Goal: Task Accomplishment & Management: Manage account settings

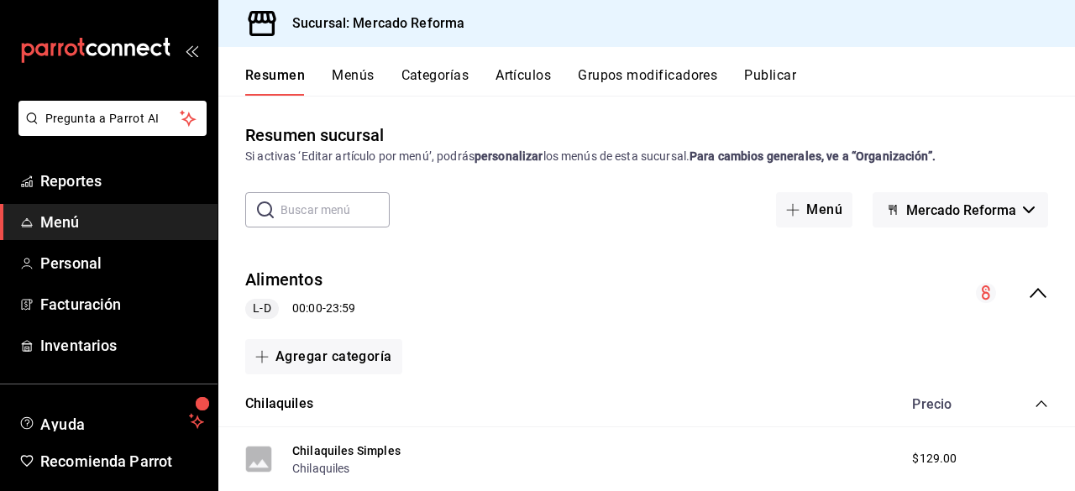
scroll to position [60, 0]
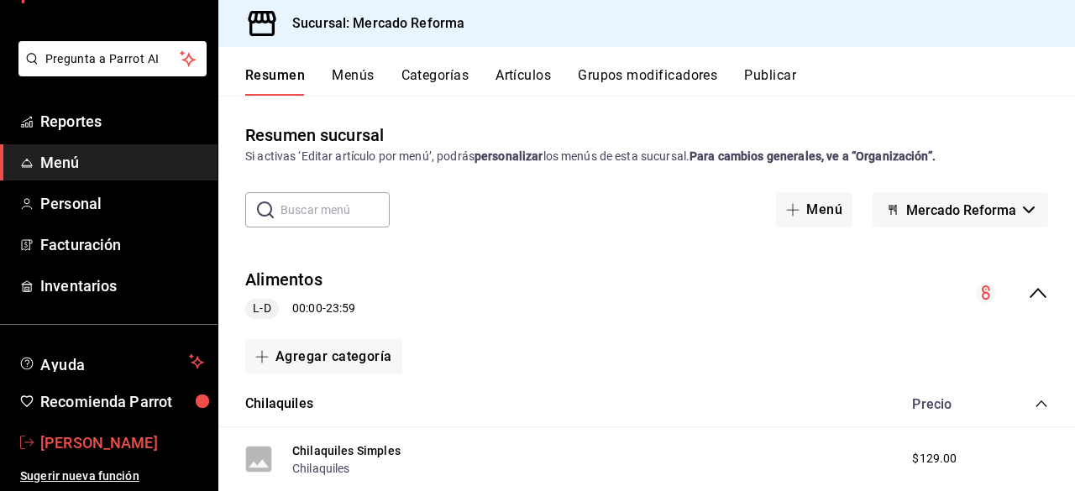
click at [94, 433] on span "[PERSON_NAME]" at bounding box center [122, 443] width 164 height 23
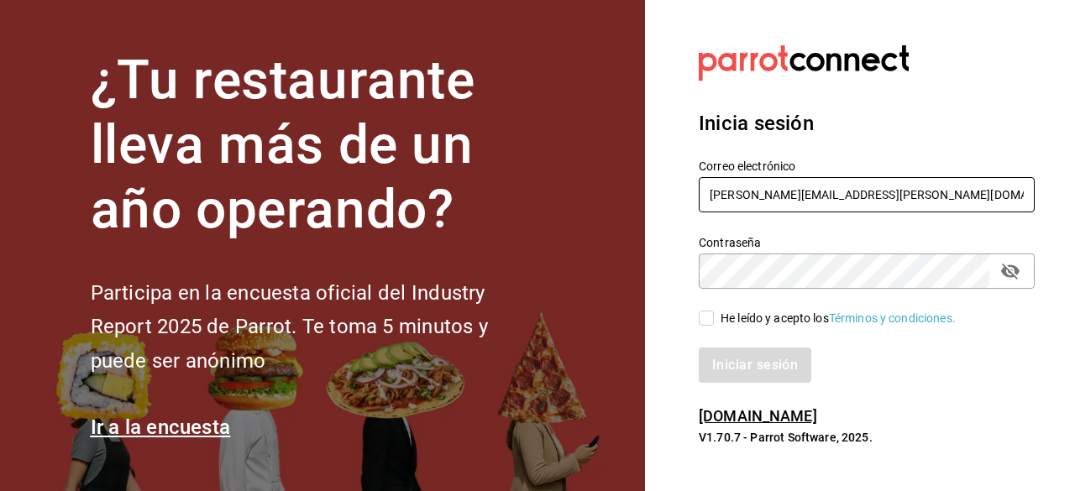
click at [916, 196] on input "ricardo.guzman@grupocosteno.com" at bounding box center [867, 194] width 336 height 35
type input "r"
type input "osvaldo.escobedo@grupocosteno.com"
click at [707, 321] on input "He leído y acepto los Términos y condiciones." at bounding box center [706, 318] width 15 height 15
checkbox input "true"
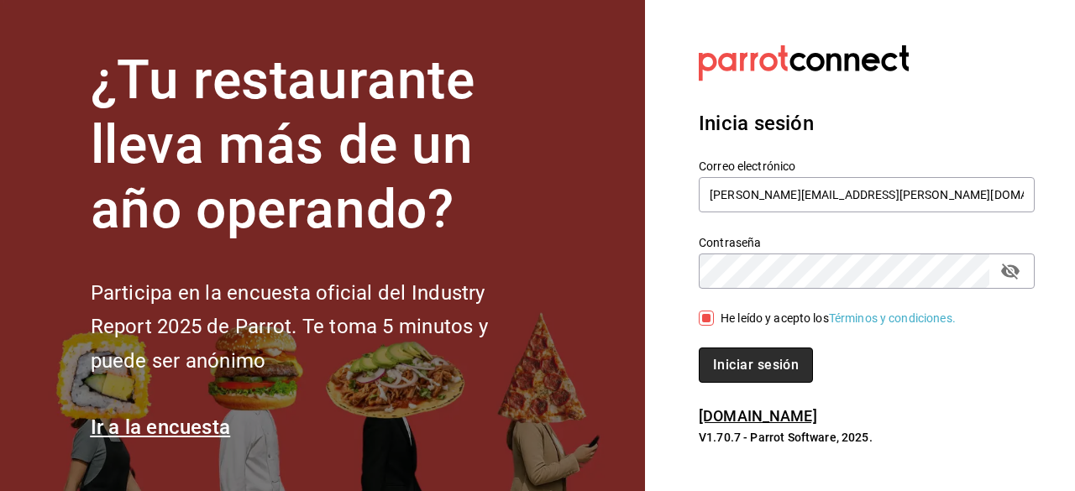
click at [753, 356] on button "Iniciar sesión" at bounding box center [756, 365] width 114 height 35
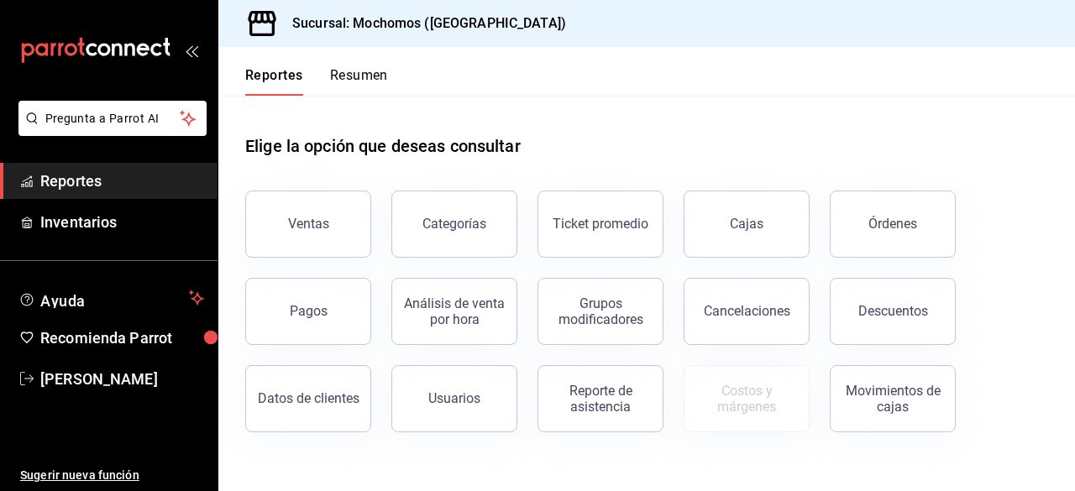
click at [214, 71] on div "mailbox folders" at bounding box center [109, 50] width 218 height 101
click at [97, 379] on span "Osvaldo Escobedo" at bounding box center [122, 379] width 164 height 23
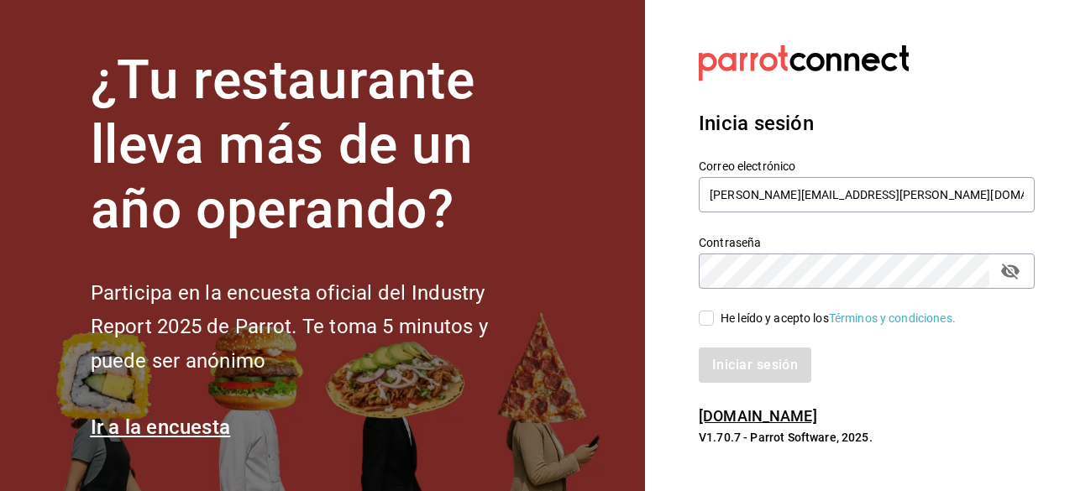
click at [706, 320] on input "He leído y acepto los Términos y condiciones." at bounding box center [706, 318] width 15 height 15
checkbox input "true"
click at [732, 365] on button "Iniciar sesión" at bounding box center [756, 365] width 114 height 35
